Goal: Task Accomplishment & Management: Manage account settings

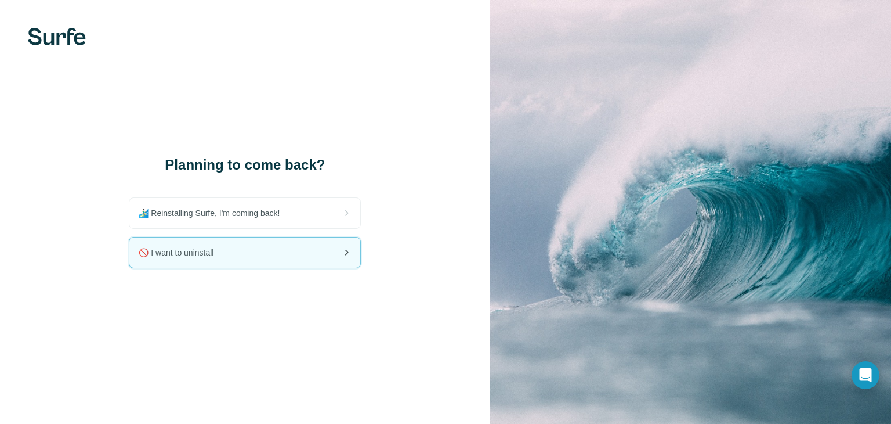
click at [268, 247] on div "🚫 I want to uninstall" at bounding box center [244, 252] width 231 height 30
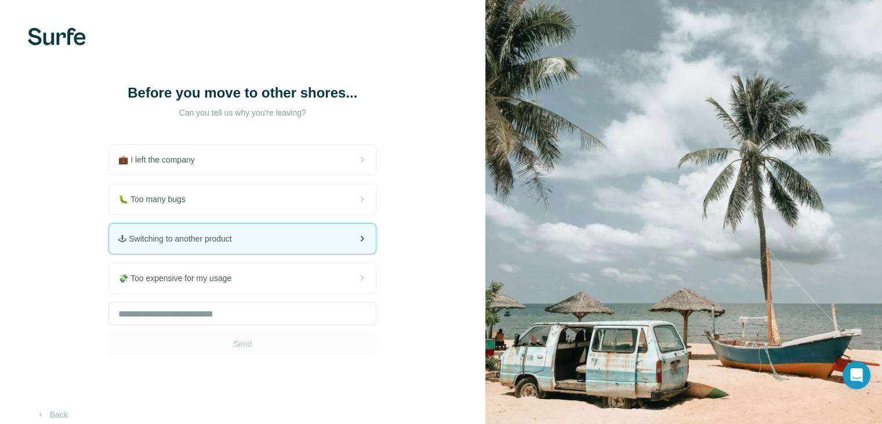
click at [197, 234] on span "🕹 Switching to another product" at bounding box center [179, 239] width 122 height 12
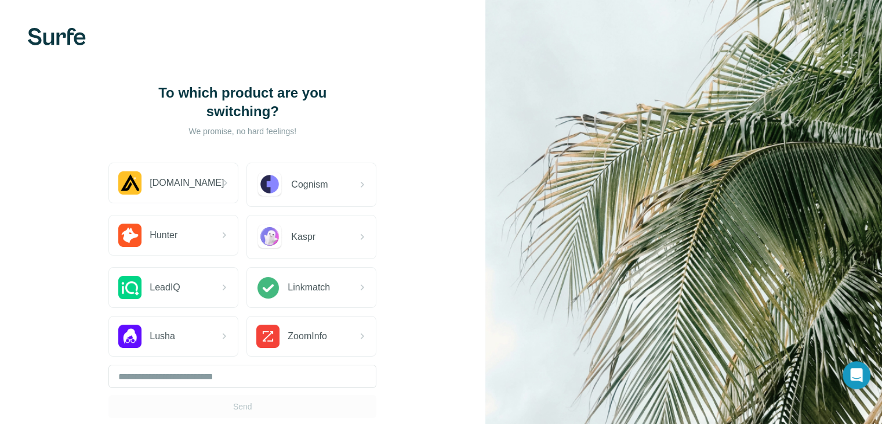
scroll to position [77, 0]
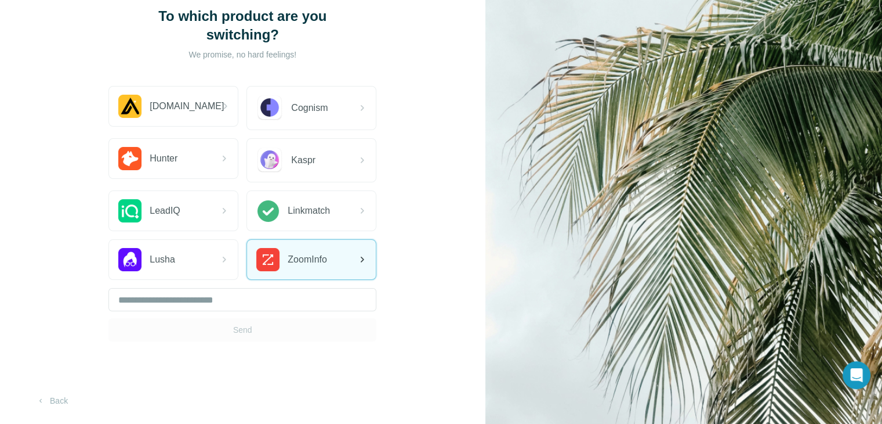
click at [272, 249] on img at bounding box center [267, 259] width 23 height 23
